Goal: Task Accomplishment & Management: Complete application form

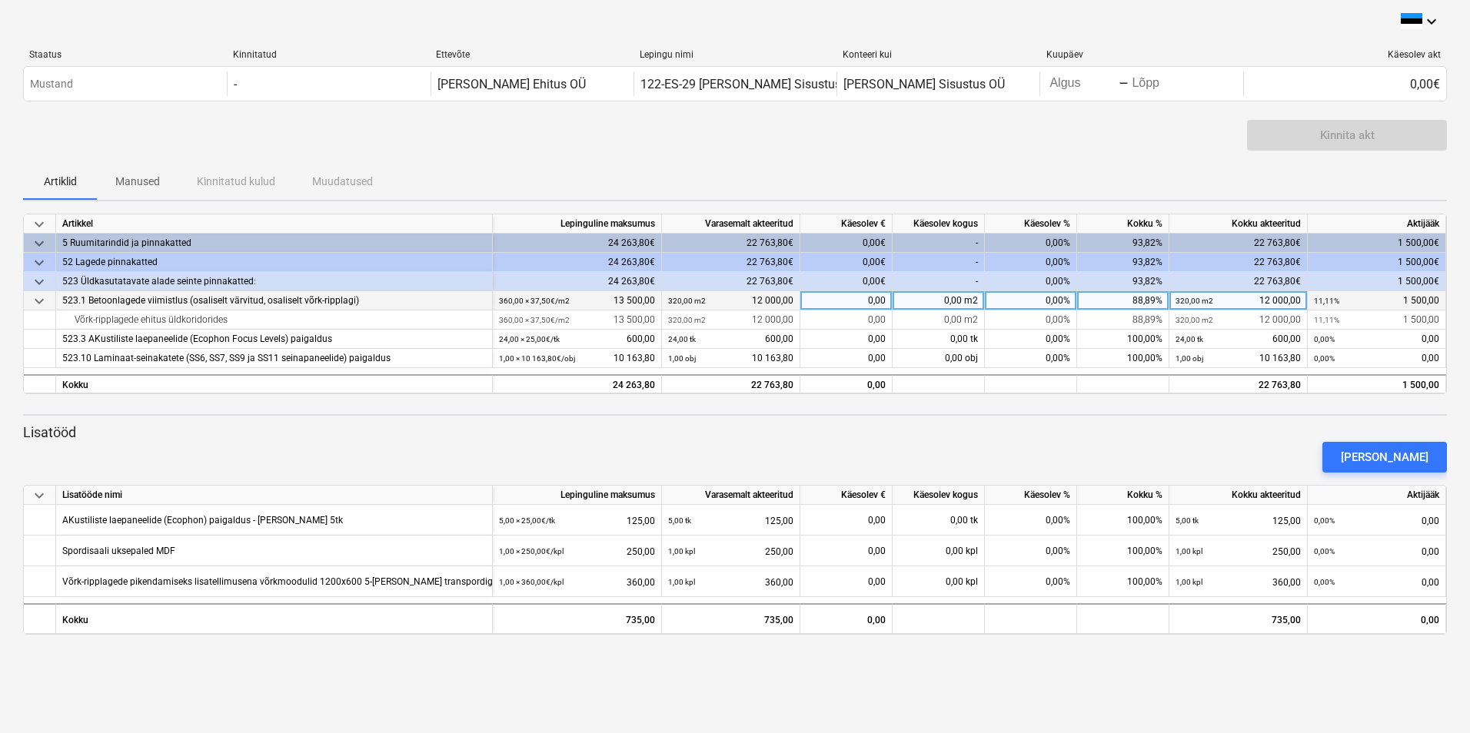
click at [871, 297] on div "0,00" at bounding box center [846, 300] width 92 height 19
type input "1500"
click at [793, 436] on div "[PERSON_NAME]" at bounding box center [735, 457] width 1436 height 43
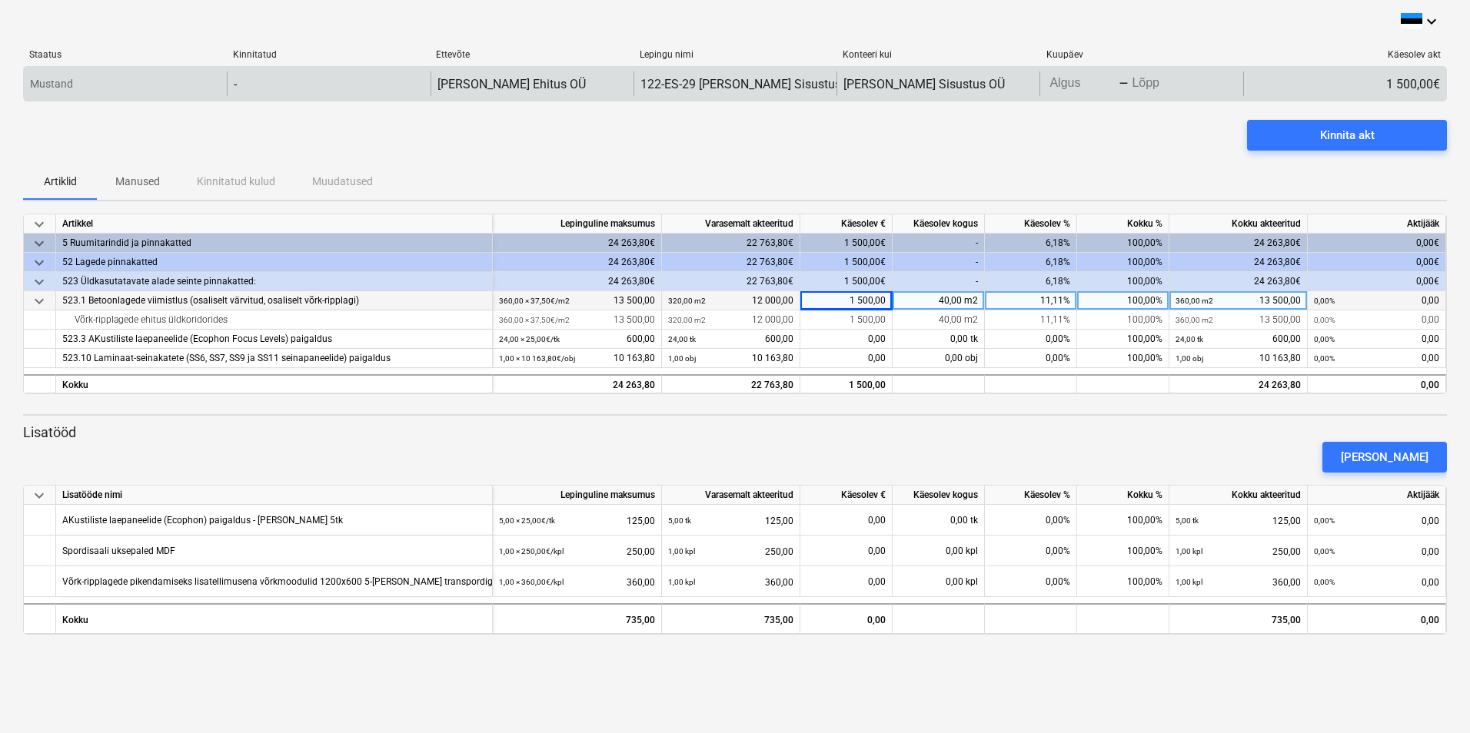
click at [1095, 81] on body "keyboard_arrow_down Staatus Kinnitatud Ettevõte Lepingu nimi Konteeri kui Kuupä…" at bounding box center [735, 366] width 1470 height 733
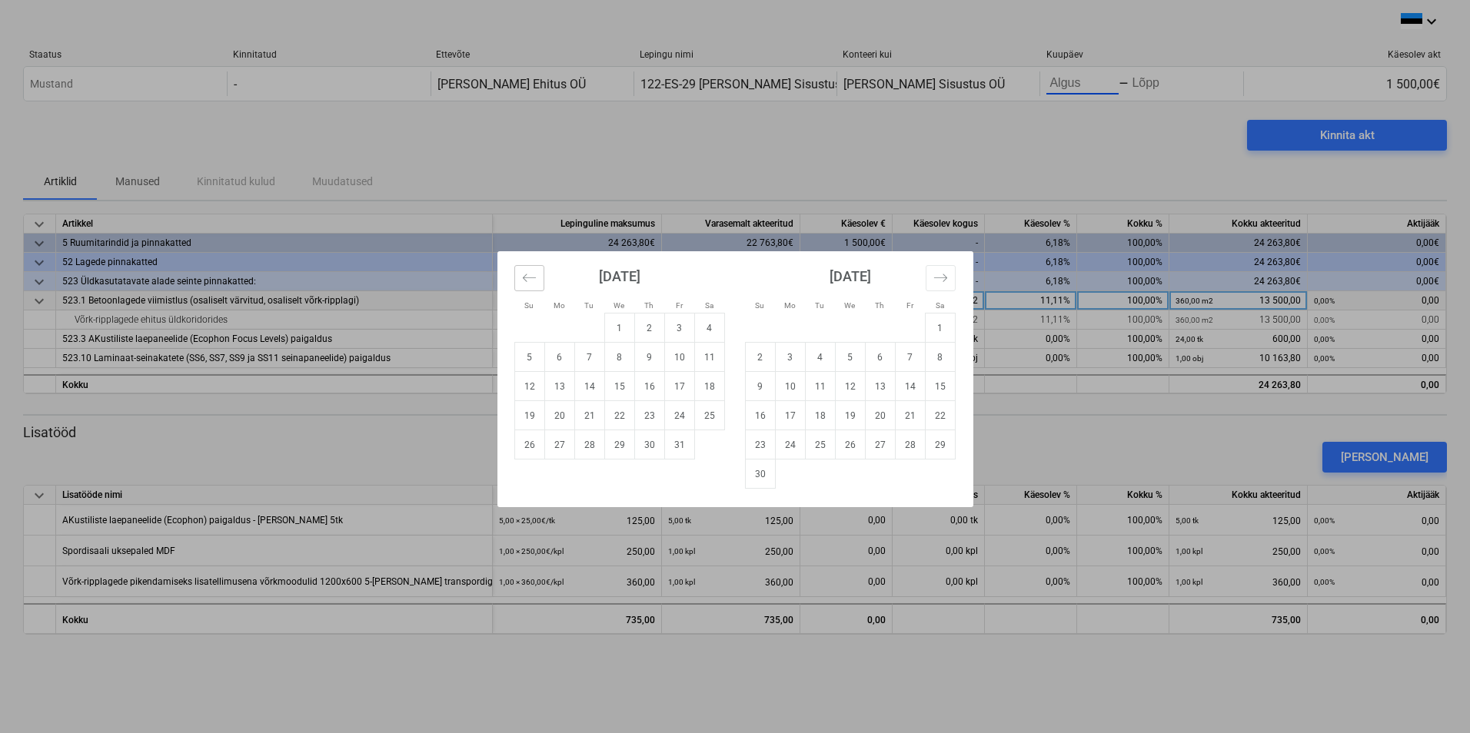
click at [528, 278] on icon "Move backward to switch to the previous month." at bounding box center [528, 278] width 13 height 8
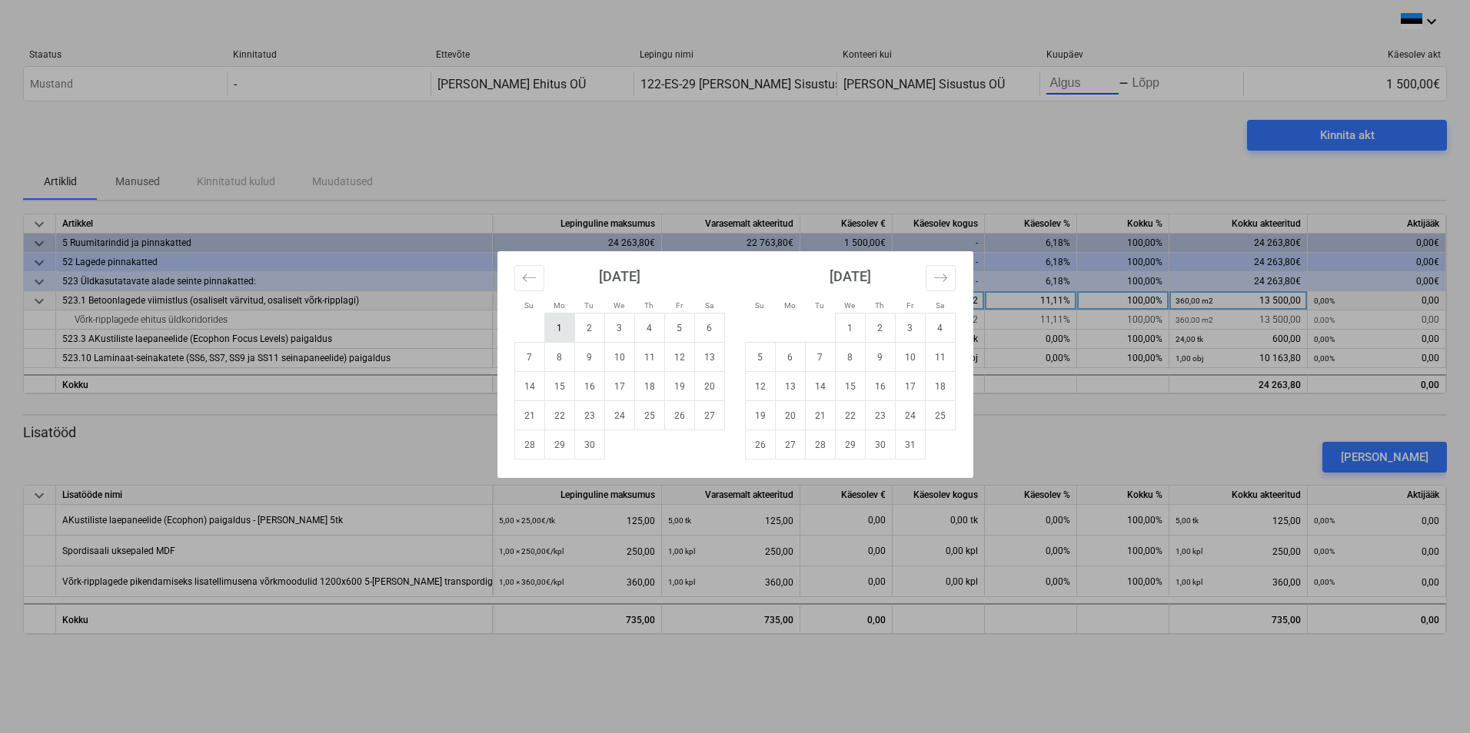
click at [558, 331] on td "1" at bounding box center [559, 328] width 30 height 29
type input "[DATE]"
click at [1190, 80] on div "Su Mo Tu We Th Fr Sa Su Mo Tu We Th Fr Sa [DATE] 1 2 3 4 5 6 7 8 9 10 11 12 13 …" at bounding box center [735, 366] width 1470 height 733
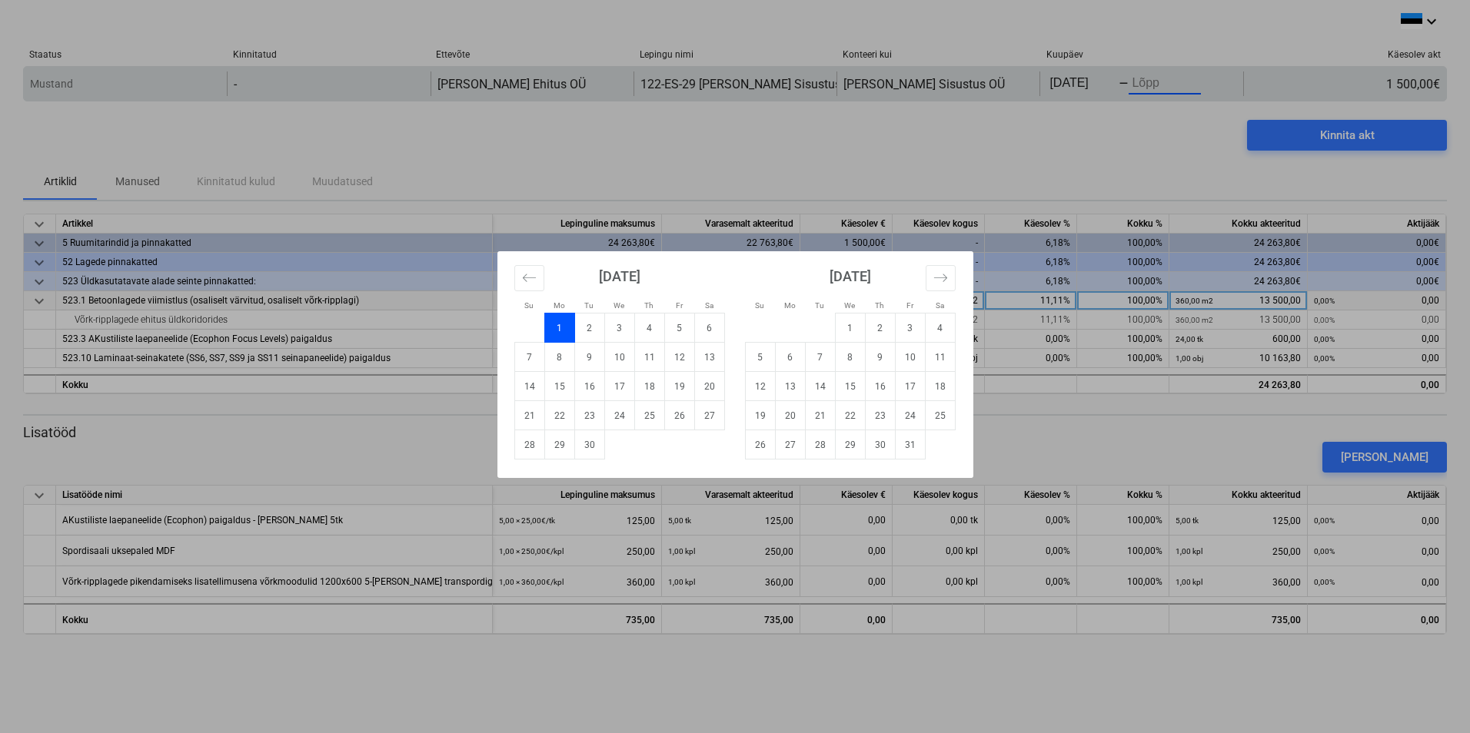
click at [1155, 79] on body "keyboard_arrow_down Staatus Kinnitatud Ettevõte Lepingu nimi Konteeri kui Kuupä…" at bounding box center [735, 366] width 1470 height 733
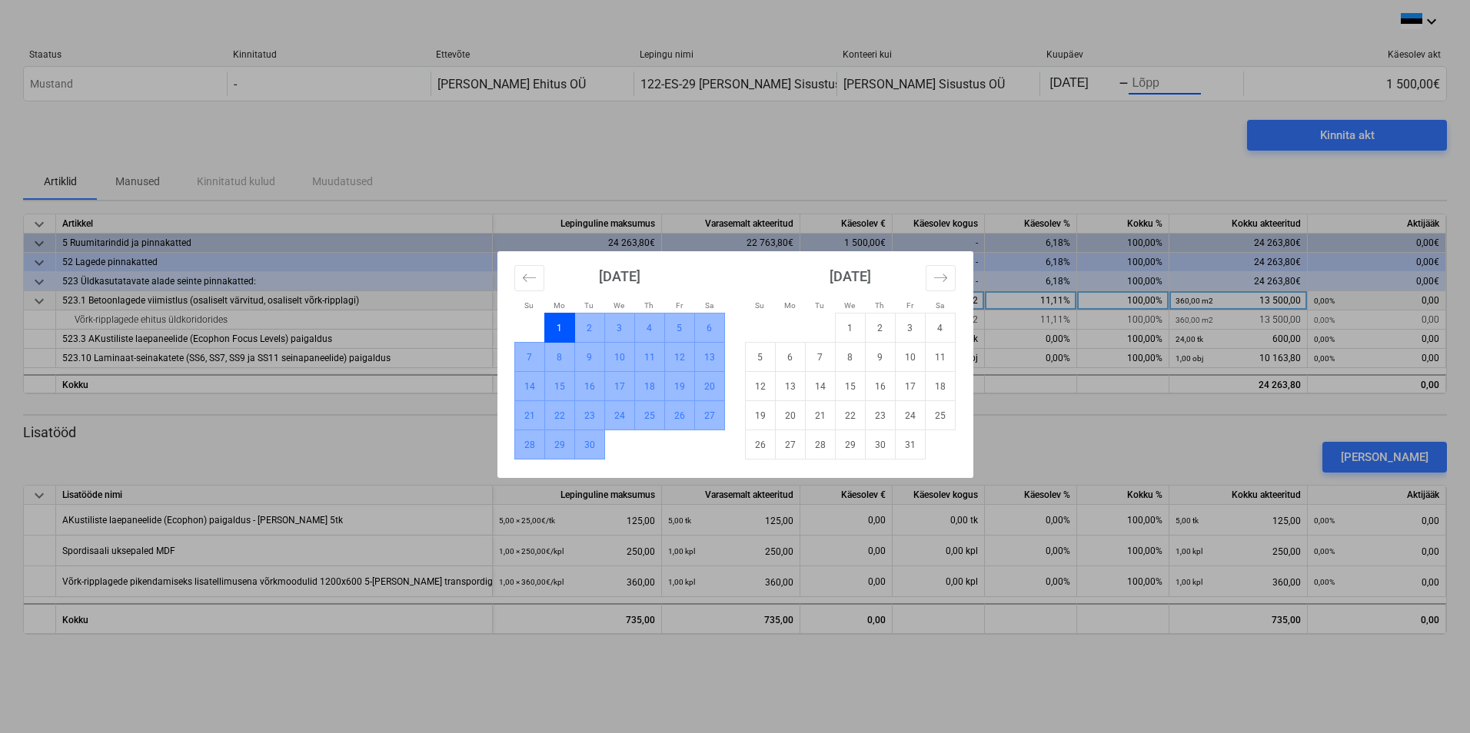
click at [594, 448] on td "30" at bounding box center [589, 444] width 30 height 29
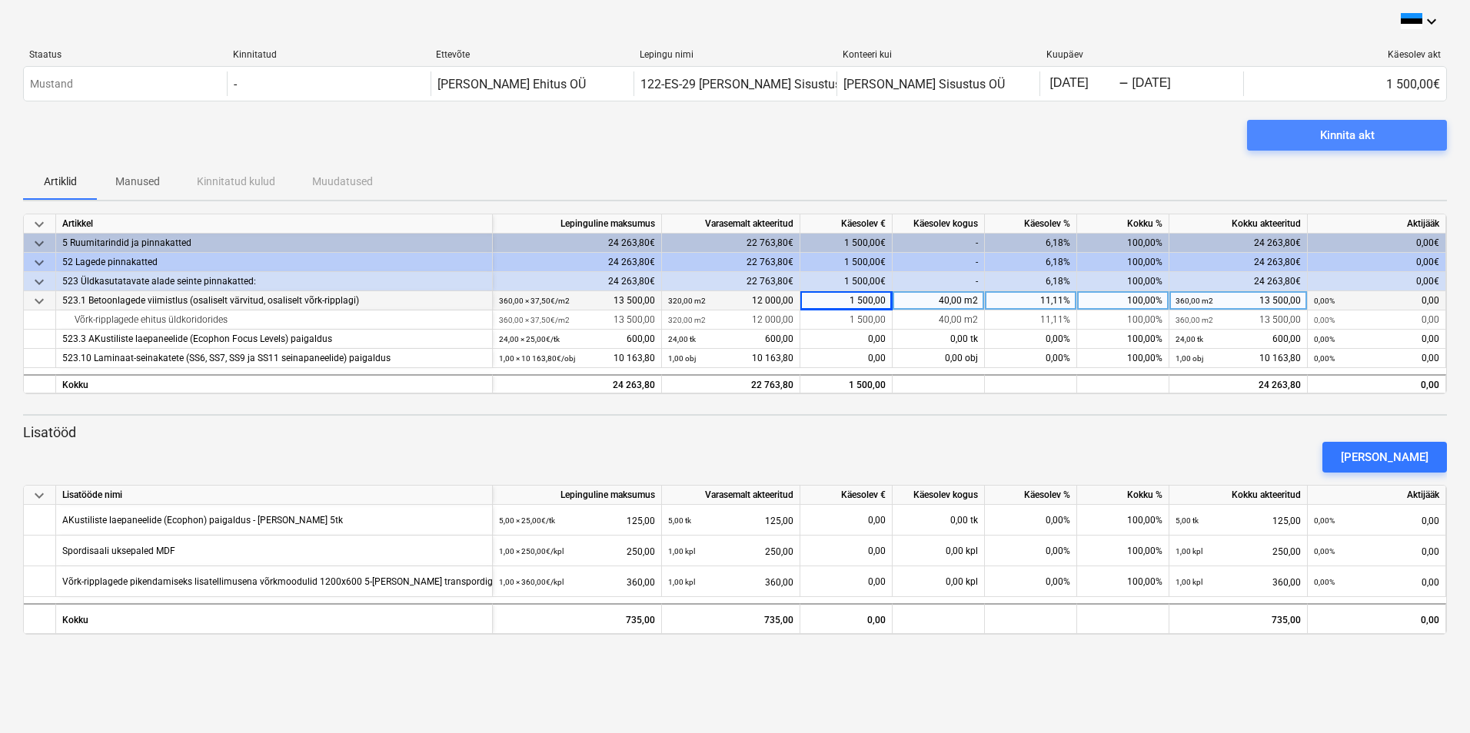
click at [1314, 130] on span "Kinnita akt" at bounding box center [1346, 135] width 163 height 20
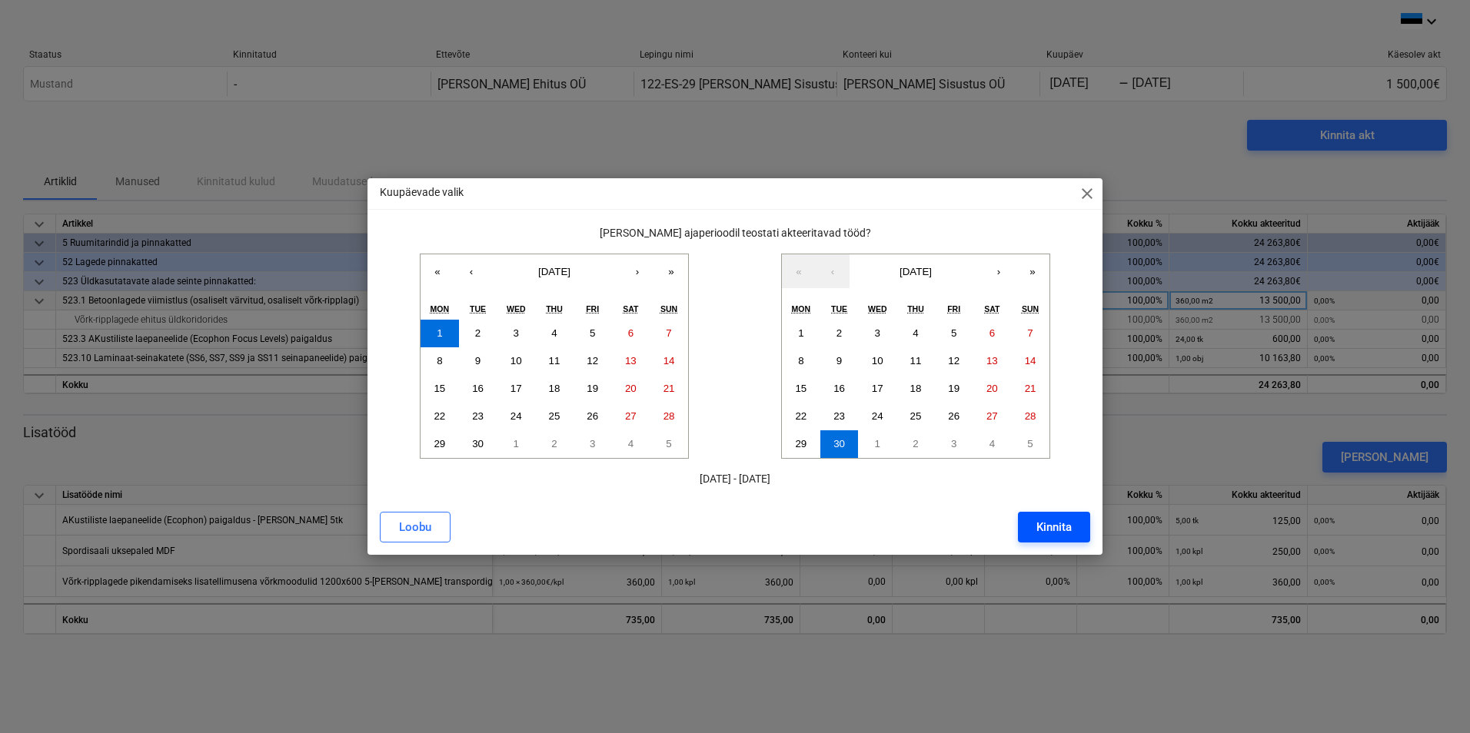
click at [1055, 519] on div "Kinnita" at bounding box center [1053, 527] width 35 height 20
